Goal: Check status

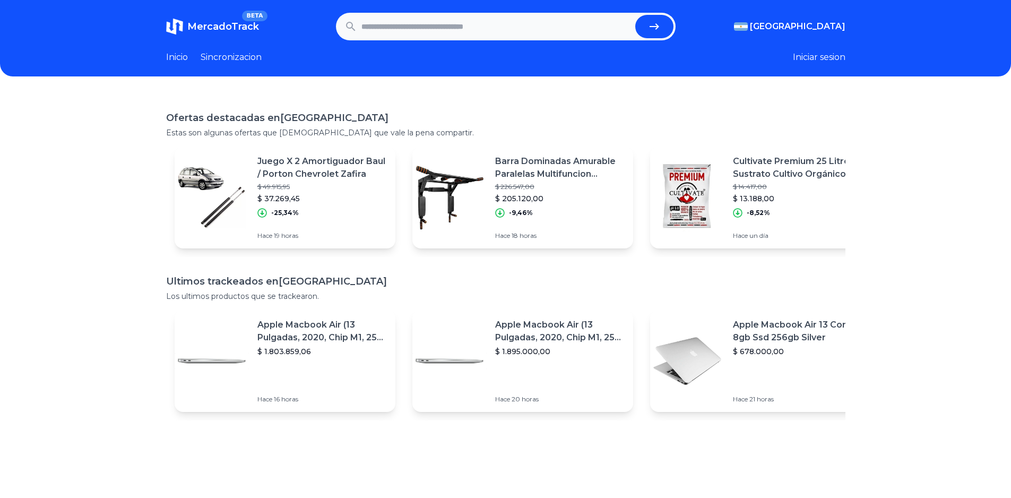
click at [387, 30] on input "text" at bounding box center [497, 26] width 270 height 23
click at [636, 15] on button "submit" at bounding box center [655, 26] width 38 height 23
type input "**********"
